Goal: Find specific fact: Find specific fact

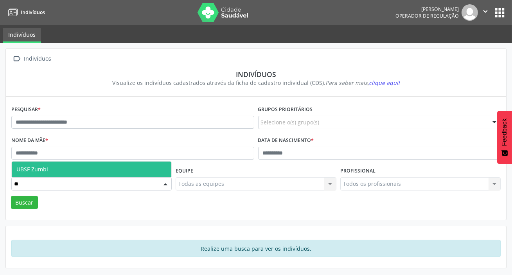
type input "***"
click at [41, 168] on span "UBSF Zumbi" at bounding box center [32, 168] width 32 height 7
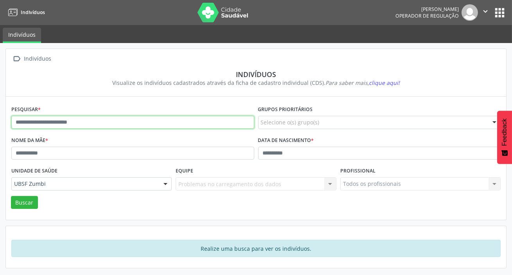
click at [66, 124] on input "text" at bounding box center [132, 122] width 243 height 13
type input "**********"
click at [11, 196] on button "Buscar" at bounding box center [24, 202] width 27 height 13
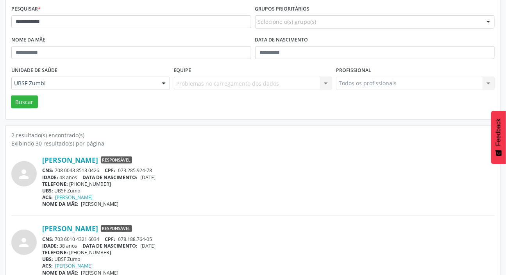
scroll to position [112, 0]
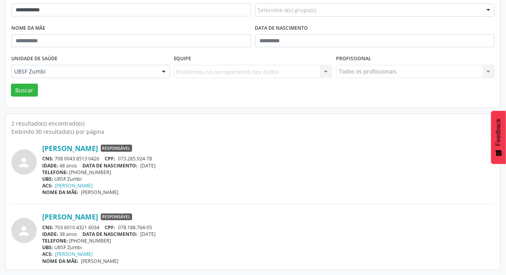
drag, startPoint x: 56, startPoint y: 157, endPoint x: 101, endPoint y: 159, distance: 44.6
click at [101, 159] on div "CNS: 708 0043 8513 0426 CPF: 073.285.924-78" at bounding box center [268, 158] width 453 height 7
copy div "708 0043 8513 0426"
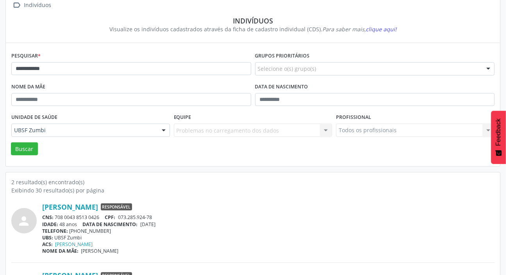
scroll to position [0, 0]
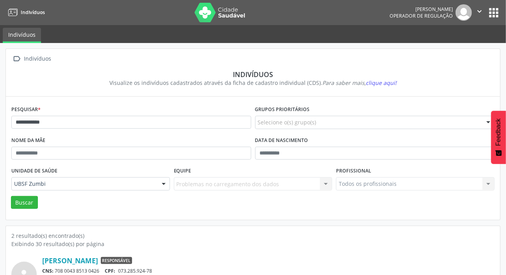
click at [493, 10] on button "apps" at bounding box center [494, 13] width 14 height 14
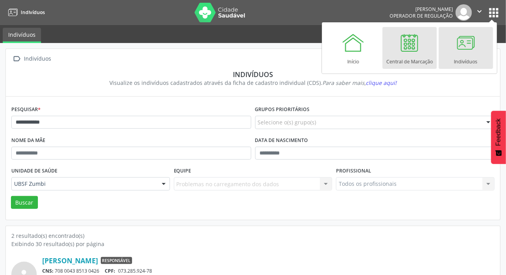
click at [420, 54] on div at bounding box center [409, 42] width 23 height 23
